Goal: Task Accomplishment & Management: Use online tool/utility

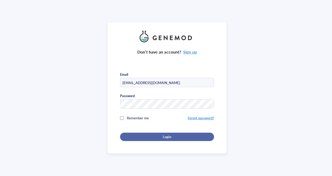
click at [168, 133] on button "Login" at bounding box center [167, 137] width 94 height 8
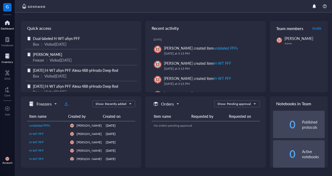
click at [5, 58] on div at bounding box center [7, 56] width 11 height 8
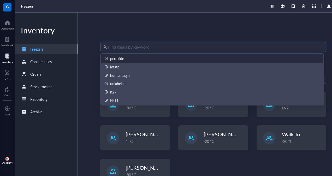
click at [126, 46] on input "search" at bounding box center [215, 47] width 215 height 10
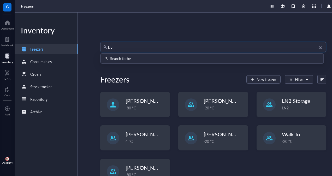
type input "bv2"
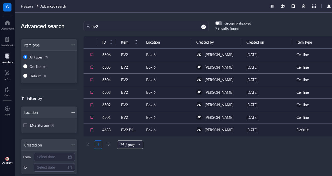
click at [153, 57] on div "Box 6" at bounding box center [150, 55] width 9 height 6
click at [124, 54] on td "BV2" at bounding box center [129, 54] width 25 height 13
